Goal: Task Accomplishment & Management: Manage account settings

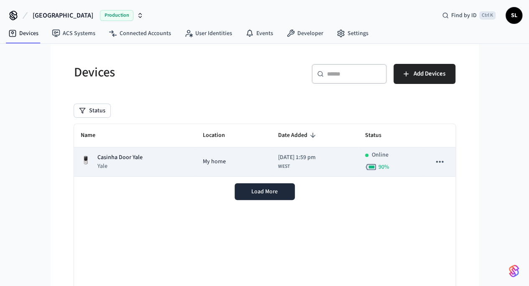
click at [109, 163] on div "Casinha Door Yale Yale" at bounding box center [135, 161] width 109 height 17
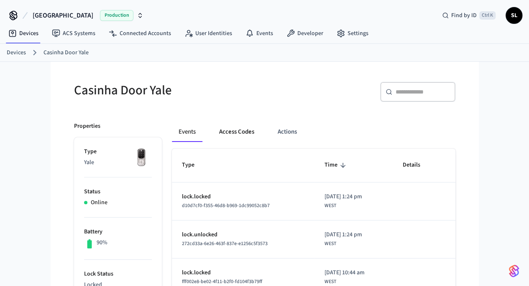
click at [219, 131] on button "Access Codes" at bounding box center [236, 132] width 48 height 20
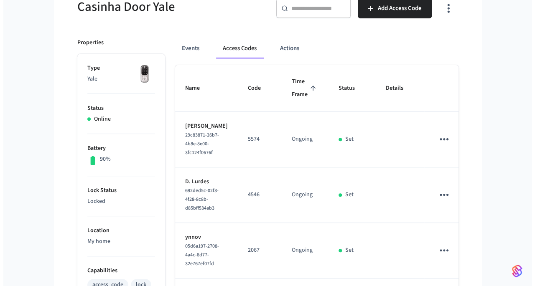
scroll to position [42, 0]
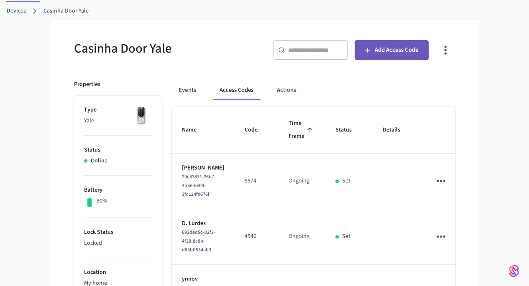
click at [418, 49] on span "Add Access Code" at bounding box center [397, 50] width 44 height 11
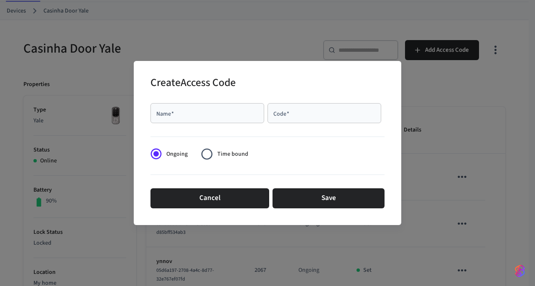
click at [214, 118] on div "Name   *" at bounding box center [207, 113] width 114 height 20
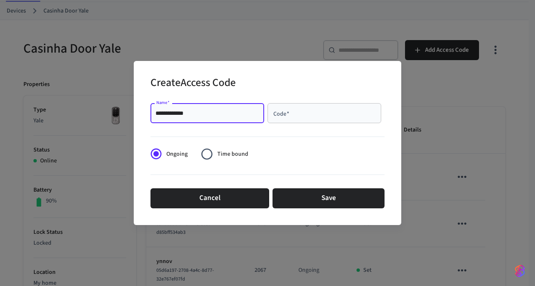
type input "**********"
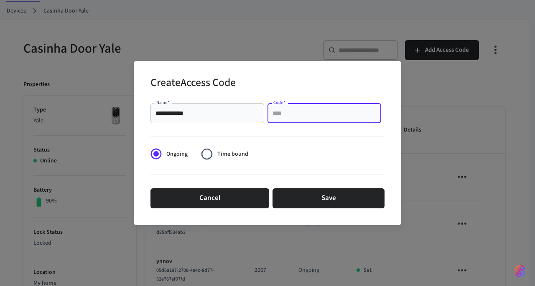
click at [314, 115] on input "Code   *" at bounding box center [325, 113] width 104 height 8
type input "****"
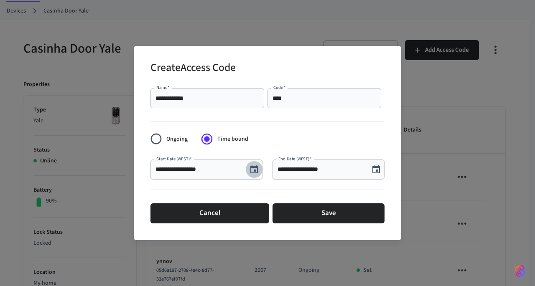
click at [256, 169] on icon "Choose date, selected date is Oct 14, 2025" at bounding box center [254, 170] width 10 height 10
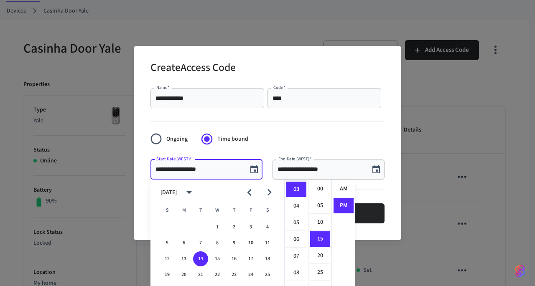
scroll to position [15, 0]
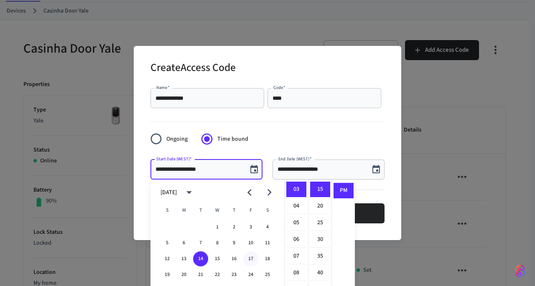
click at [254, 260] on button "17" at bounding box center [250, 259] width 15 height 15
click at [344, 190] on li "PM" at bounding box center [344, 190] width 20 height 15
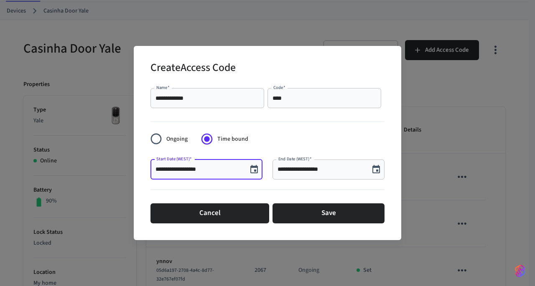
click at [220, 173] on input "**********" at bounding box center [199, 170] width 87 height 8
click at [254, 168] on icon "Choose date, selected date is Oct 17, 2025" at bounding box center [254, 169] width 8 height 8
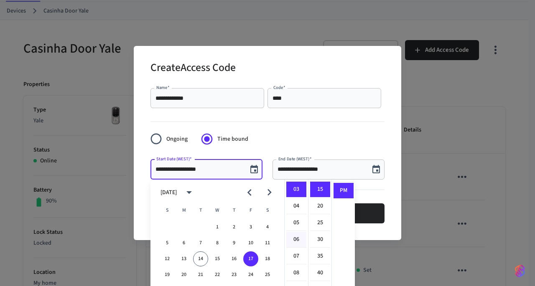
scroll to position [92, 0]
click at [296, 278] on li "11" at bounding box center [296, 281] width 20 height 15
click at [321, 191] on li "00" at bounding box center [320, 189] width 20 height 16
click at [340, 191] on li "AM" at bounding box center [344, 189] width 20 height 16
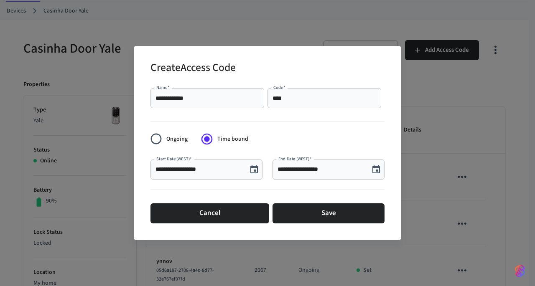
type input "**********"
click at [376, 169] on icon "Choose date, selected date is Oct 14, 2025" at bounding box center [376, 170] width 10 height 10
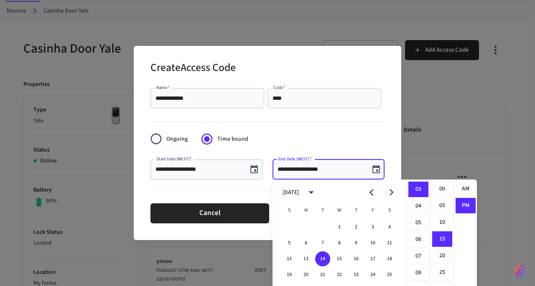
scroll to position [15, 0]
click at [309, 274] on button "20" at bounding box center [305, 275] width 15 height 15
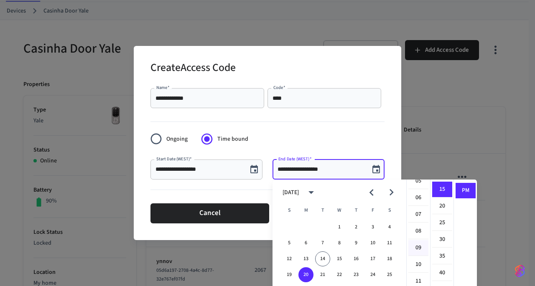
scroll to position [133, 0]
click at [419, 237] on li "11" at bounding box center [418, 239] width 20 height 15
click at [442, 238] on li "30" at bounding box center [442, 240] width 20 height 16
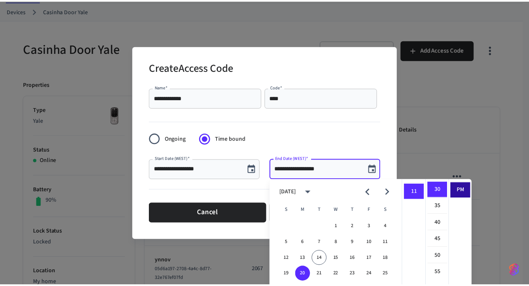
scroll to position [0, 0]
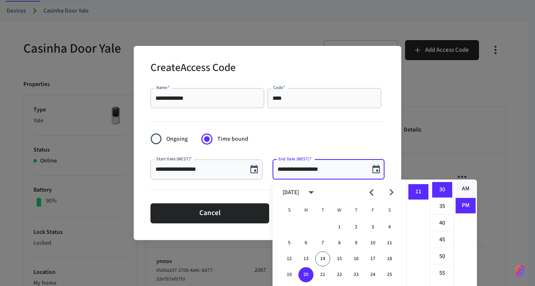
click at [461, 187] on li "AM" at bounding box center [466, 189] width 20 height 16
type input "**********"
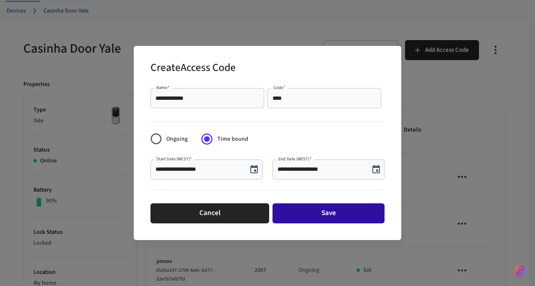
click at [329, 215] on button "Save" at bounding box center [329, 214] width 112 height 20
